Goal: Task Accomplishment & Management: Use online tool/utility

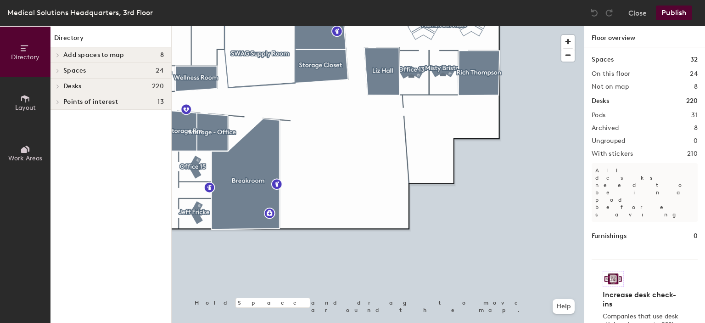
click at [68, 84] on span "Desks" at bounding box center [72, 86] width 18 height 7
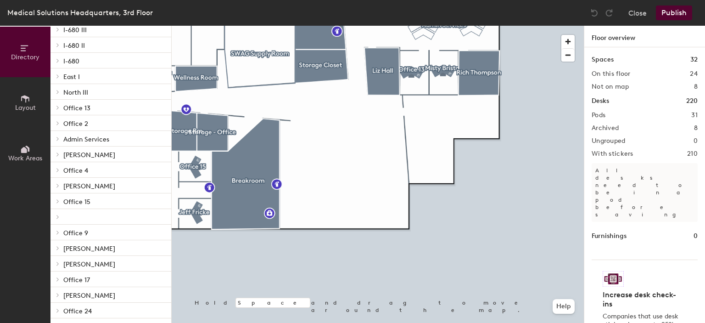
scroll to position [2, 0]
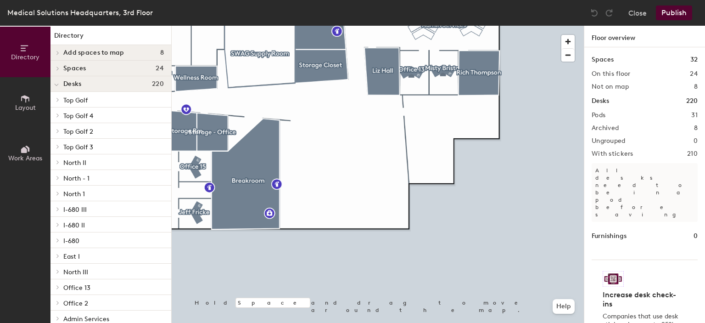
click at [20, 96] on icon at bounding box center [25, 99] width 10 height 10
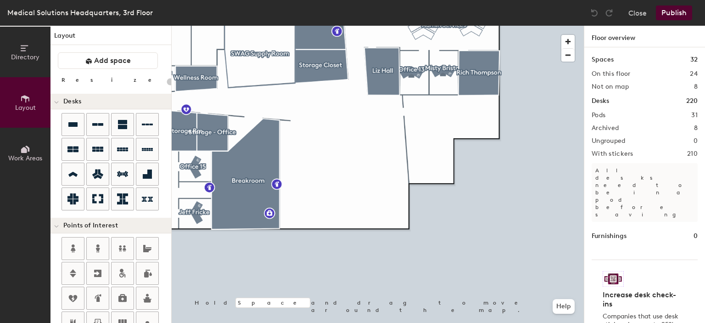
click at [25, 156] on span "Work Areas" at bounding box center [25, 158] width 34 height 8
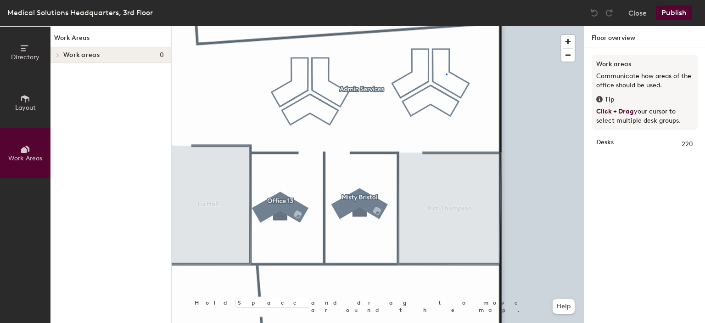
click at [446, 26] on div at bounding box center [378, 26] width 412 height 0
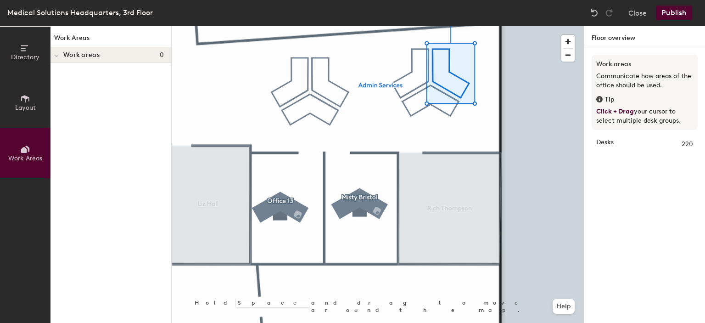
click at [57, 53] on span at bounding box center [56, 56] width 5 height 8
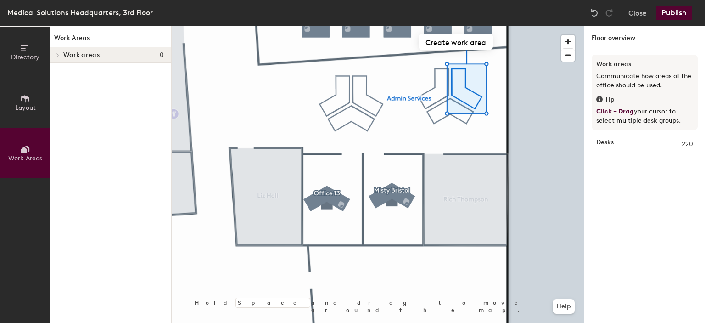
click at [31, 49] on button "Directory" at bounding box center [25, 52] width 50 height 50
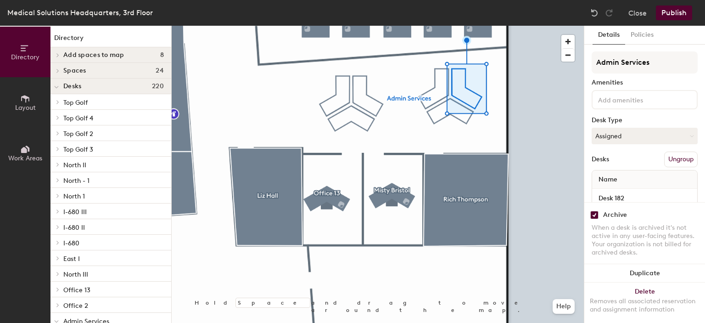
click at [593, 211] on input "checkbox" at bounding box center [594, 215] width 8 height 8
checkbox input "false"
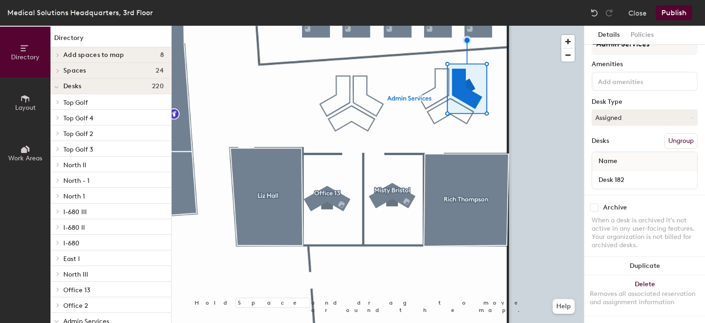
scroll to position [25, 0]
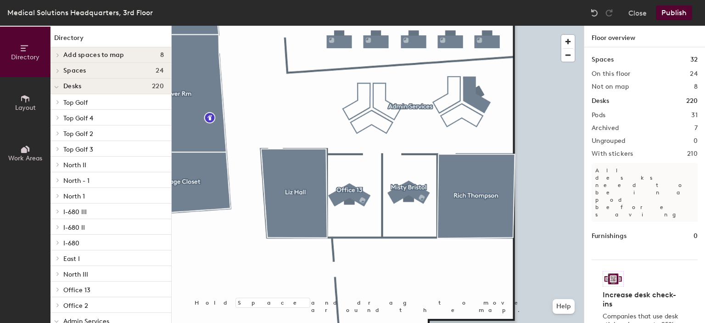
click at [681, 16] on button "Publish" at bounding box center [674, 13] width 36 height 15
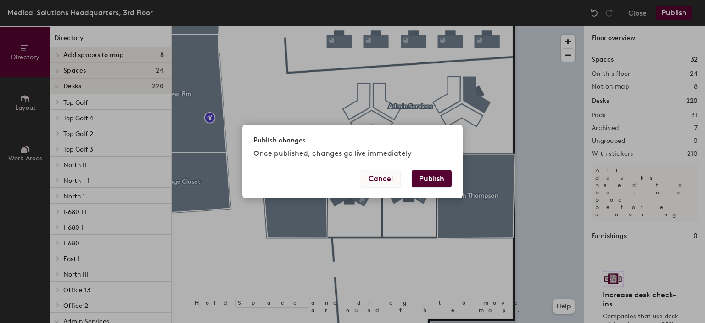
click at [374, 178] on button "Cancel" at bounding box center [381, 178] width 40 height 17
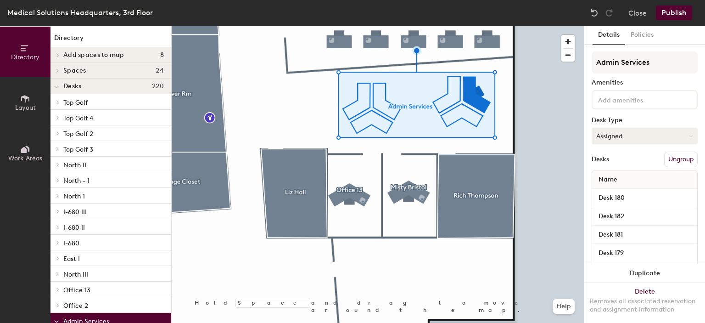
click at [618, 135] on button "Assigned" at bounding box center [645, 136] width 106 height 17
click at [613, 164] on div "Assigned" at bounding box center [638, 164] width 92 height 14
click at [627, 134] on button "Assigned" at bounding box center [645, 136] width 106 height 17
click at [615, 190] on div "Hoteled" at bounding box center [638, 192] width 92 height 14
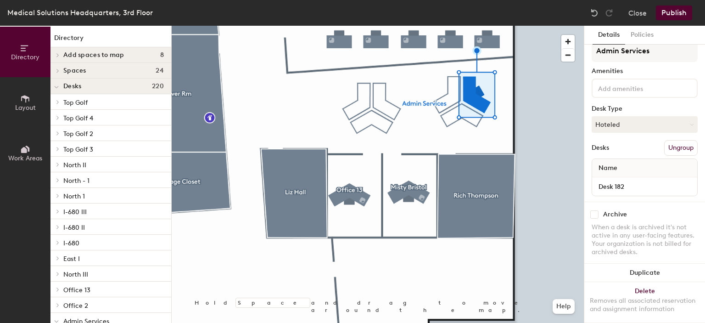
scroll to position [0, 0]
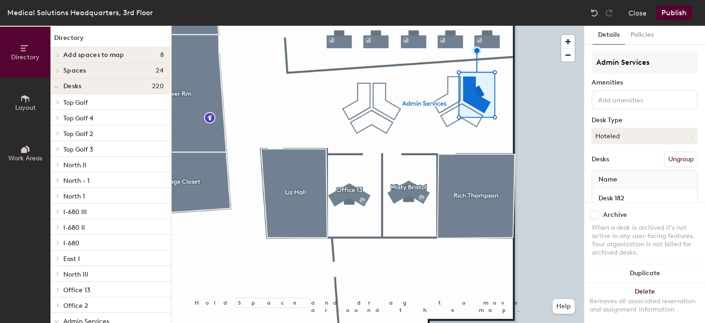
click at [681, 14] on button "Publish" at bounding box center [674, 13] width 36 height 15
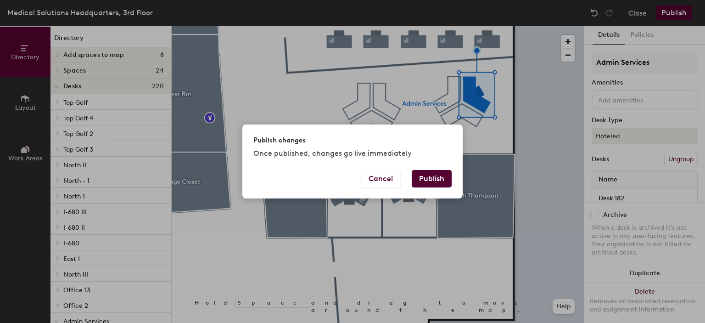
click at [440, 175] on button "Publish" at bounding box center [432, 178] width 40 height 17
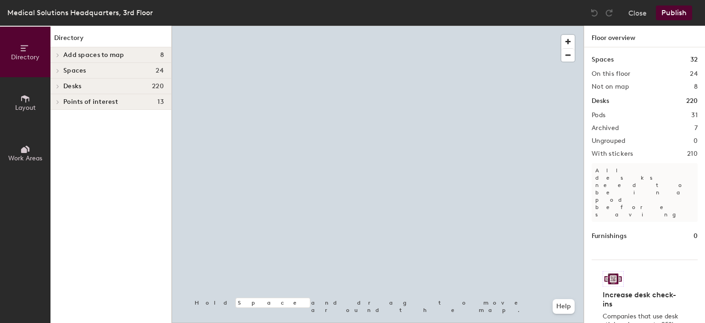
click at [526, 26] on div at bounding box center [378, 26] width 412 height 0
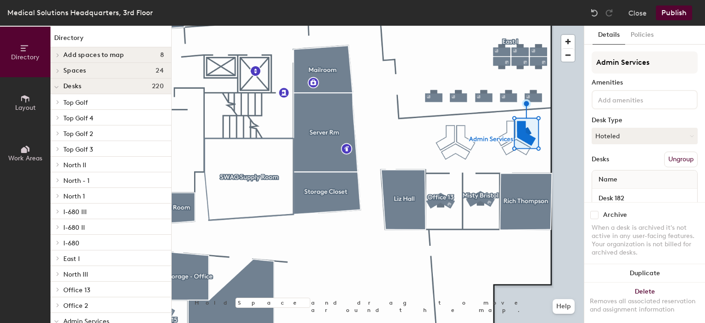
click at [626, 95] on input at bounding box center [637, 99] width 83 height 11
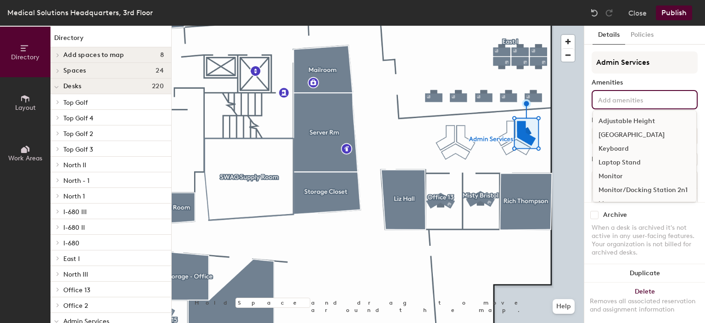
click at [611, 135] on div "Docking Station" at bounding box center [644, 135] width 103 height 14
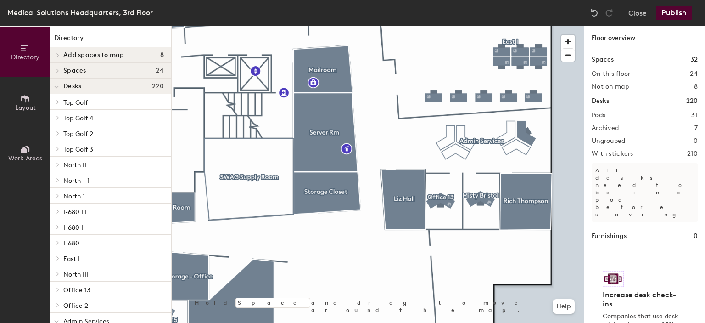
click at [671, 14] on button "Publish" at bounding box center [674, 13] width 36 height 15
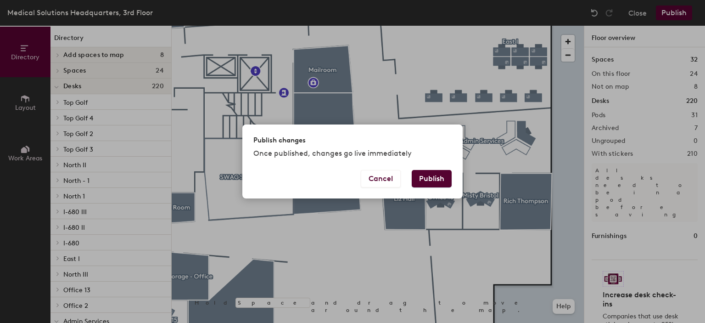
click at [431, 181] on button "Publish" at bounding box center [432, 178] width 40 height 17
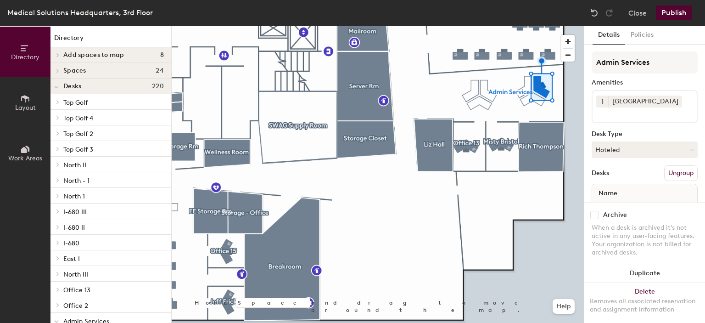
click at [671, 170] on button "Ungroup" at bounding box center [681, 173] width 34 height 16
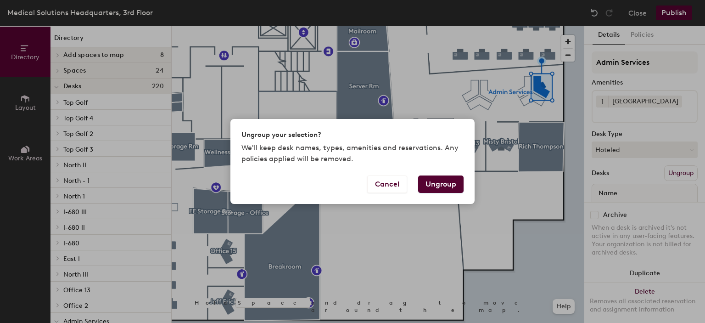
click at [431, 184] on button "Ungroup" at bounding box center [440, 183] width 45 height 17
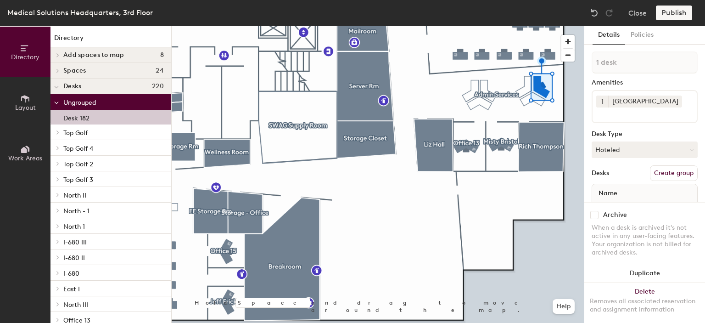
click at [660, 171] on button "Create group" at bounding box center [674, 173] width 48 height 16
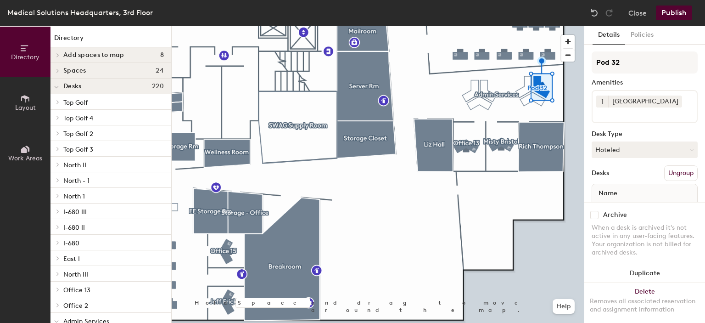
drag, startPoint x: 626, startPoint y: 63, endPoint x: 586, endPoint y: 64, distance: 40.8
click at [586, 64] on div "Details Policies Pod 32 Amenities 1 Docking Station Desk Type Hoteled Desks Ung…" at bounding box center [644, 174] width 121 height 297
type input "TEST"
click at [675, 12] on button "Publish" at bounding box center [674, 13] width 36 height 15
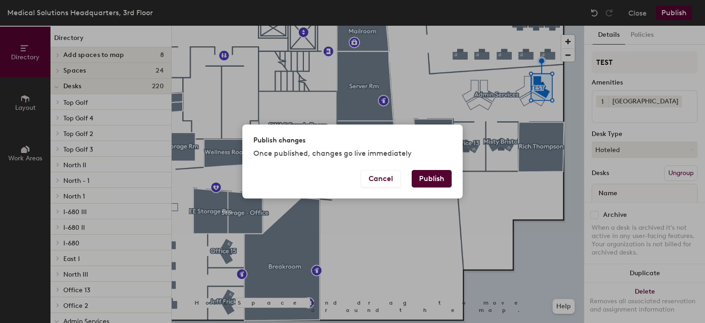
click at [428, 178] on button "Publish" at bounding box center [432, 178] width 40 height 17
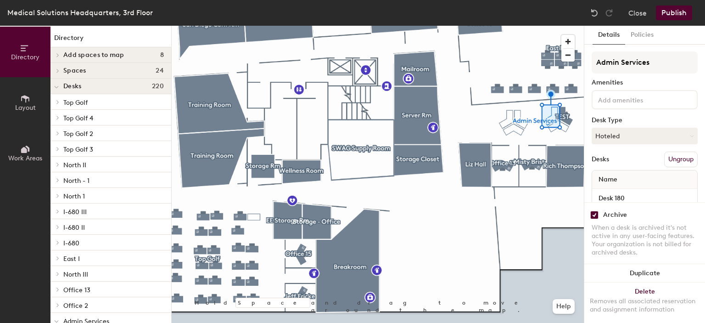
click at [679, 157] on button "Ungroup" at bounding box center [681, 159] width 34 height 16
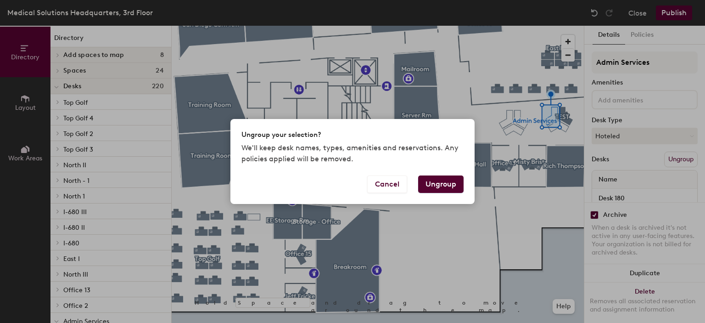
click at [448, 186] on button "Ungroup" at bounding box center [440, 183] width 45 height 17
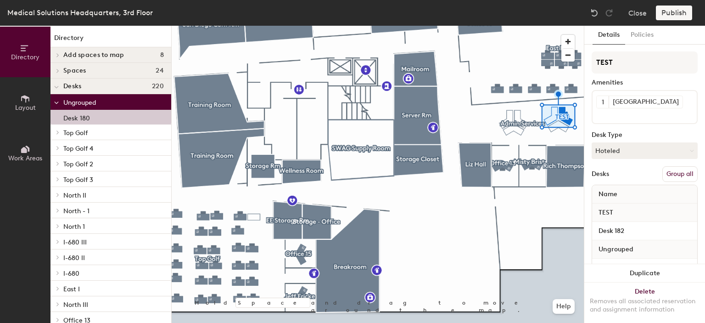
click at [671, 173] on button "Group all" at bounding box center [679, 174] width 35 height 16
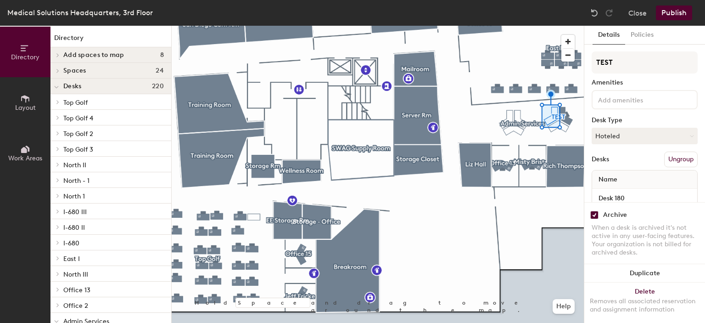
click at [597, 211] on input "checkbox" at bounding box center [594, 215] width 8 height 8
checkbox input "false"
click at [676, 13] on button "Publish" at bounding box center [674, 13] width 36 height 15
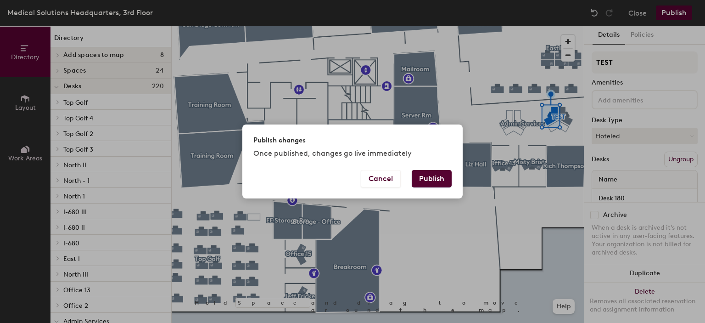
click at [433, 175] on button "Publish" at bounding box center [432, 178] width 40 height 17
